Goal: Complete application form

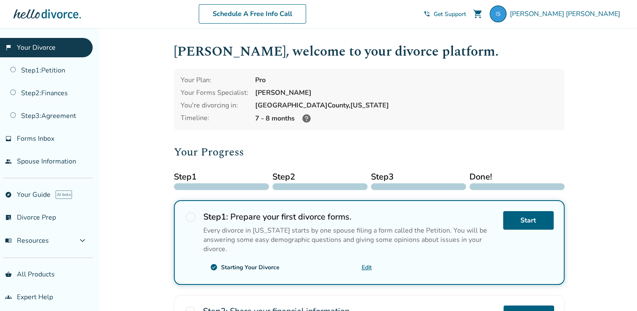
click at [307, 119] on icon at bounding box center [307, 118] width 8 height 8
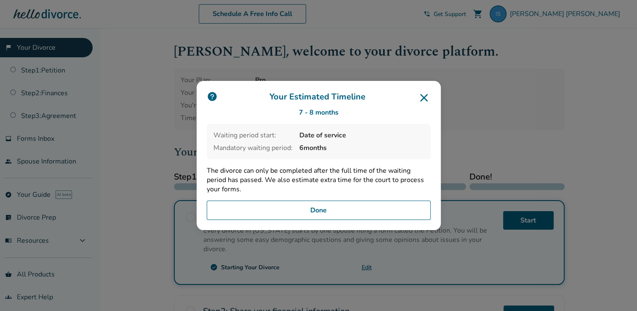
click at [428, 96] on icon at bounding box center [424, 97] width 13 height 13
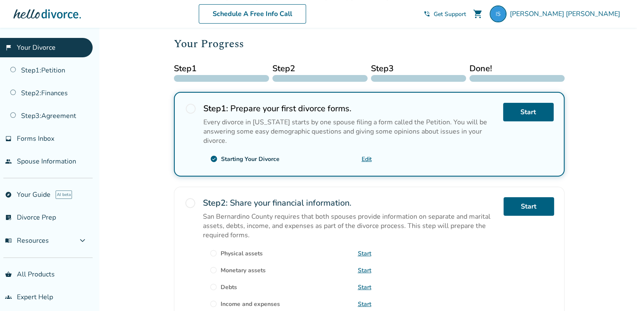
scroll to position [126, 0]
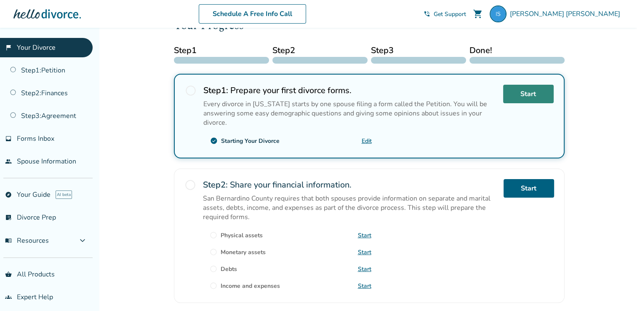
click at [527, 93] on link "Start" at bounding box center [528, 94] width 51 height 19
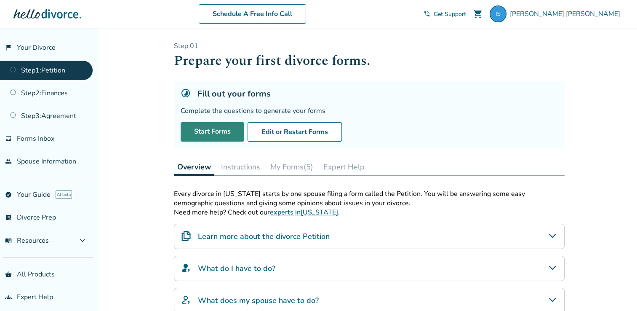
click at [201, 134] on link "Start Forms" at bounding box center [213, 131] width 64 height 19
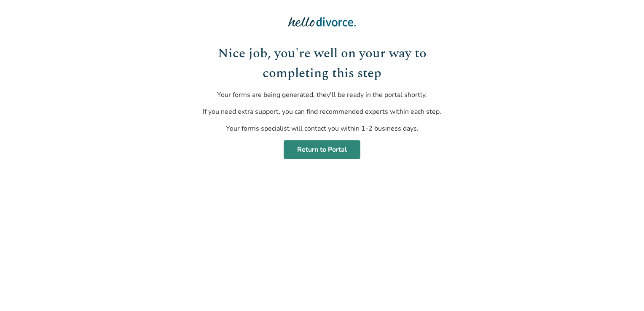
click at [327, 154] on link "Return to Portal" at bounding box center [322, 149] width 77 height 19
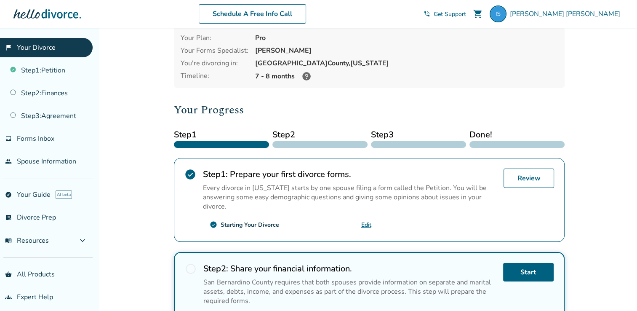
scroll to position [84, 0]
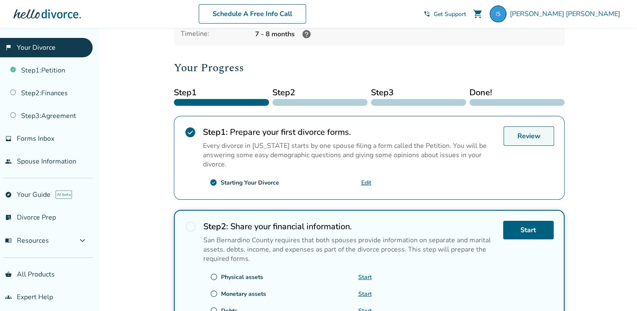
click at [533, 131] on link "Review" at bounding box center [529, 135] width 51 height 19
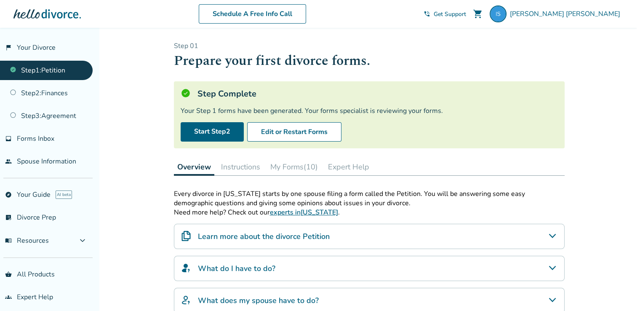
click at [61, 73] on link "Step 1 : Petition" at bounding box center [46, 70] width 93 height 19
click at [581, 13] on span "Irma Sampson" at bounding box center [567, 13] width 114 height 9
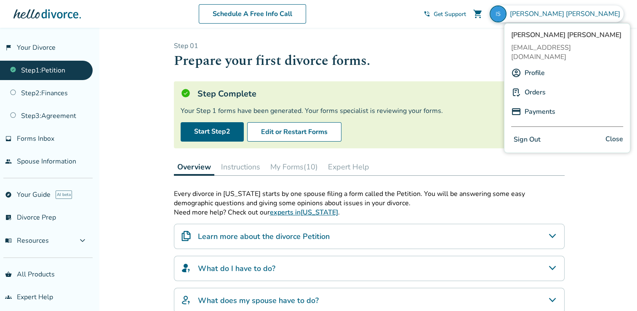
click at [533, 134] on button "Sign Out" at bounding box center [527, 140] width 32 height 12
